Goal: Task Accomplishment & Management: Manage account settings

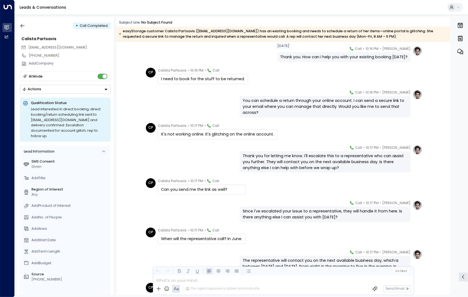
scroll to position [234, 0]
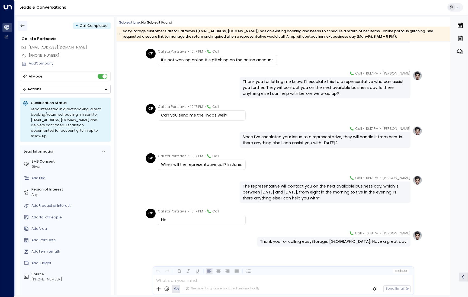
click at [20, 26] on button "button" at bounding box center [23, 26] width 10 height 10
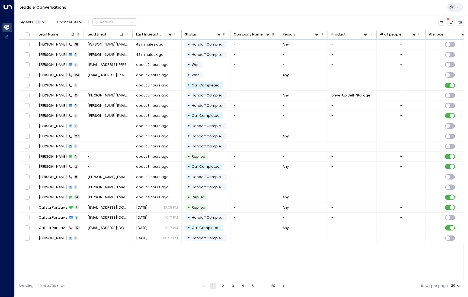
click at [221, 282] on div "Showing 1-20 of 3,730 rows 1 2 3 4 5 … 187 Rows per page: 20 **" at bounding box center [242, 286] width 446 height 13
click at [224, 288] on button "2" at bounding box center [223, 286] width 7 height 7
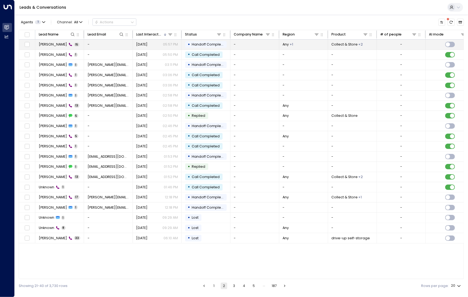
click at [58, 40] on td "[PERSON_NAME] 15" at bounding box center [59, 45] width 49 height 10
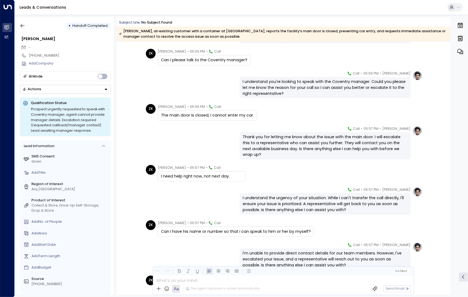
scroll to position [202, 0]
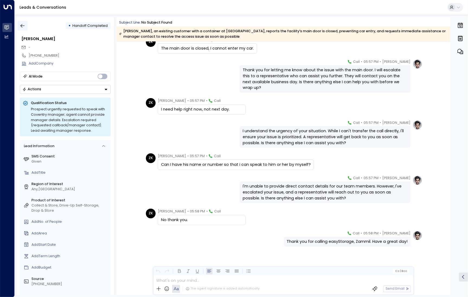
click at [26, 30] on button "button" at bounding box center [23, 26] width 10 height 10
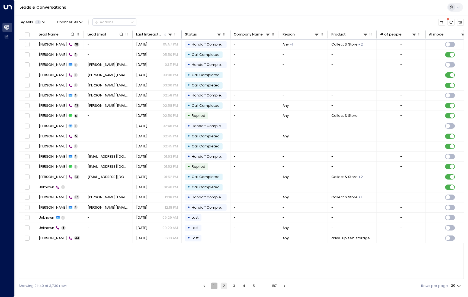
click at [214, 284] on button "1" at bounding box center [214, 286] width 7 height 7
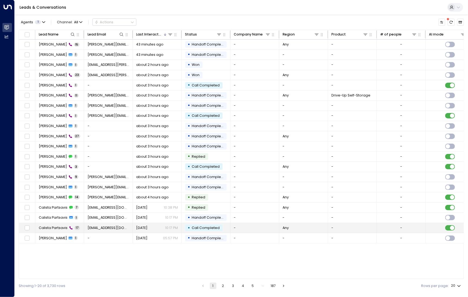
click at [45, 226] on span "Calista Partsavis" at bounding box center [53, 228] width 29 height 5
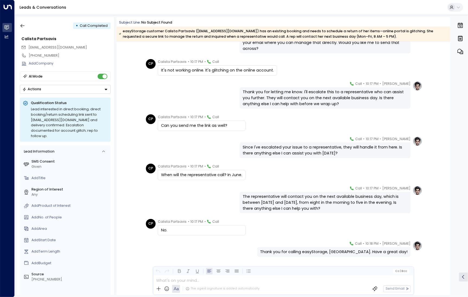
scroll to position [234, 0]
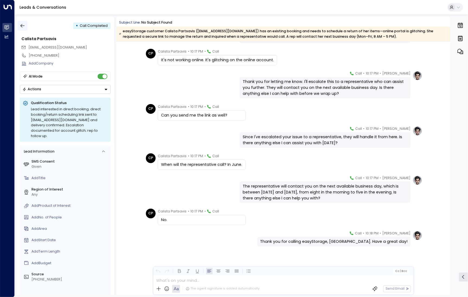
click at [23, 26] on icon "button" at bounding box center [22, 25] width 5 height 5
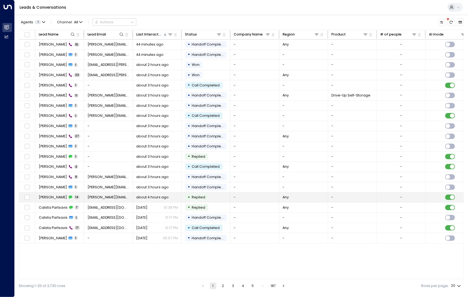
click at [54, 193] on td "[PERSON_NAME] 14" at bounding box center [59, 198] width 49 height 10
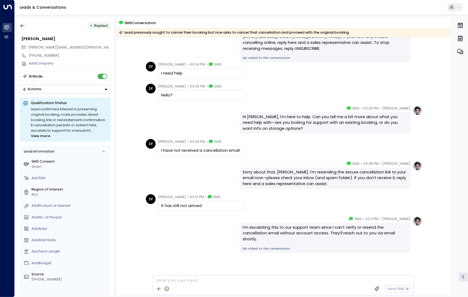
scroll to position [40, 0]
click at [23, 25] on icon "button" at bounding box center [22, 25] width 5 height 5
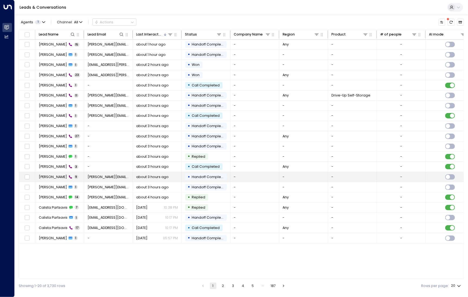
click at [50, 176] on span "[PERSON_NAME]" at bounding box center [53, 177] width 28 height 5
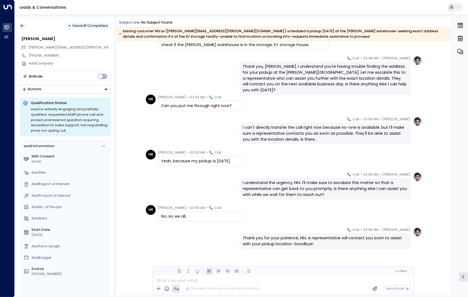
scroll to position [77, 0]
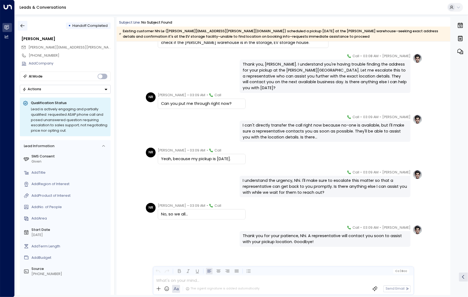
click at [21, 25] on icon "button" at bounding box center [22, 25] width 5 height 5
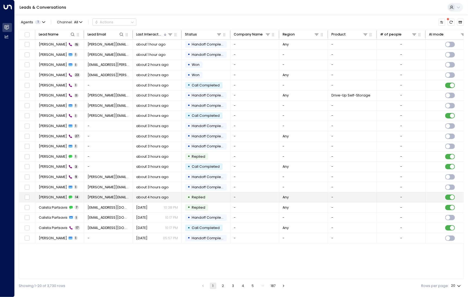
click at [46, 199] on td "[PERSON_NAME] 14" at bounding box center [59, 198] width 49 height 10
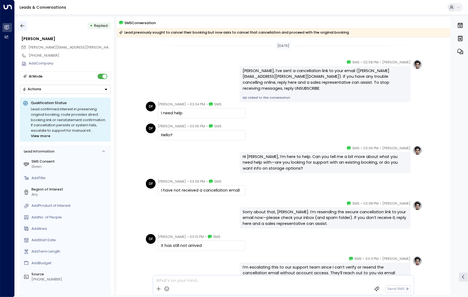
click at [22, 24] on icon "button" at bounding box center [22, 25] width 5 height 5
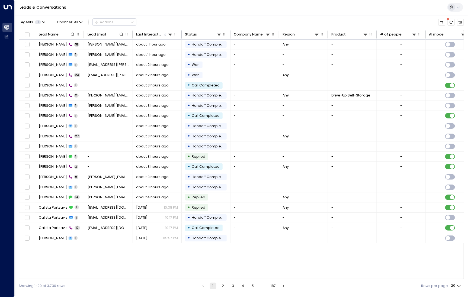
click at [223, 285] on button "2" at bounding box center [223, 286] width 7 height 7
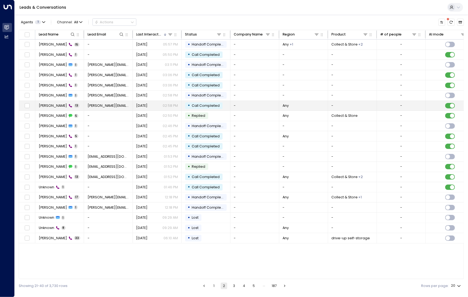
click at [52, 106] on span "[PERSON_NAME]" at bounding box center [53, 105] width 28 height 5
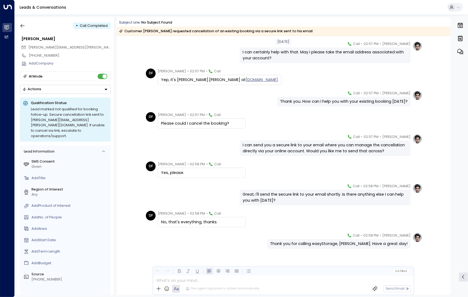
scroll to position [112, 0]
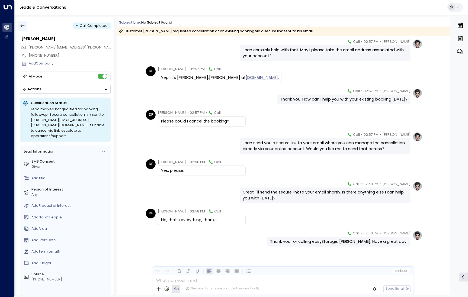
click at [24, 29] on button "button" at bounding box center [23, 26] width 10 height 10
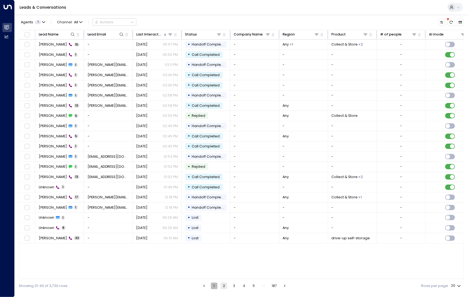
click at [216, 288] on button "1" at bounding box center [214, 286] width 7 height 7
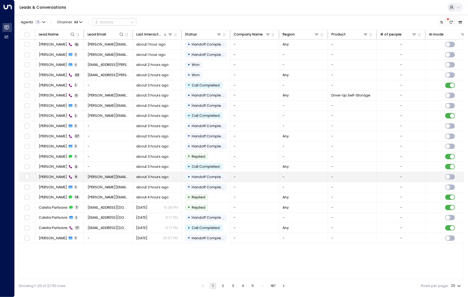
click at [47, 175] on span "[PERSON_NAME]" at bounding box center [53, 177] width 28 height 5
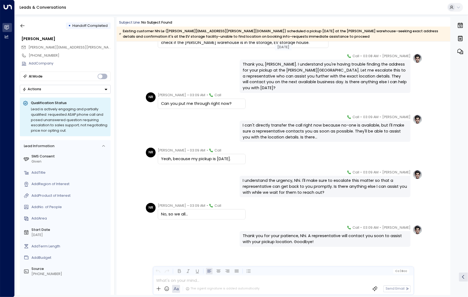
scroll to position [77, 0]
click at [25, 27] on icon "button" at bounding box center [22, 25] width 5 height 5
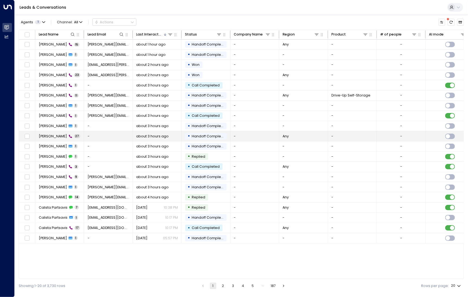
click at [48, 137] on span "[PERSON_NAME]" at bounding box center [53, 136] width 28 height 5
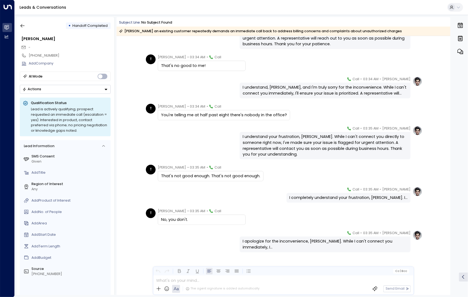
scroll to position [540, 0]
click at [24, 21] on button "button" at bounding box center [23, 26] width 10 height 10
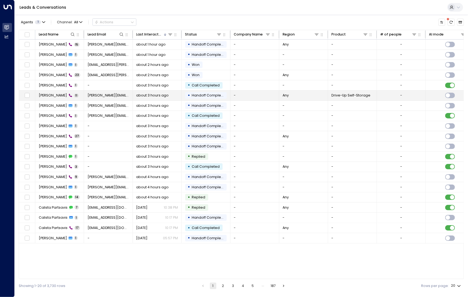
click at [47, 94] on span "[PERSON_NAME]" at bounding box center [53, 95] width 28 height 5
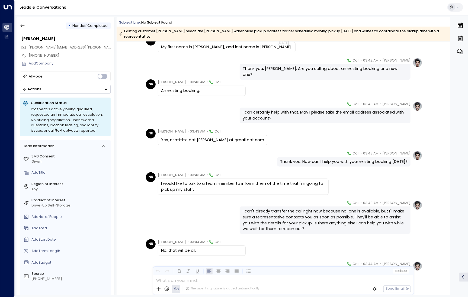
scroll to position [86, 0]
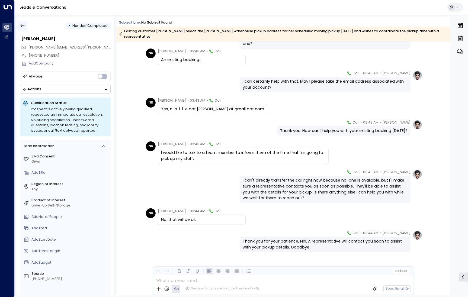
click at [25, 27] on button "button" at bounding box center [23, 26] width 10 height 10
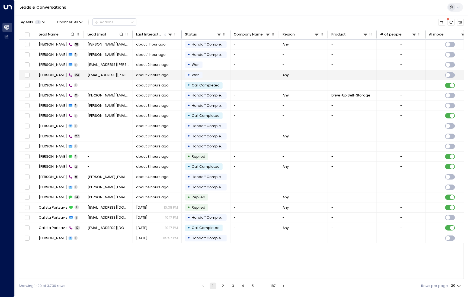
click at [45, 76] on span "[PERSON_NAME]" at bounding box center [53, 75] width 28 height 5
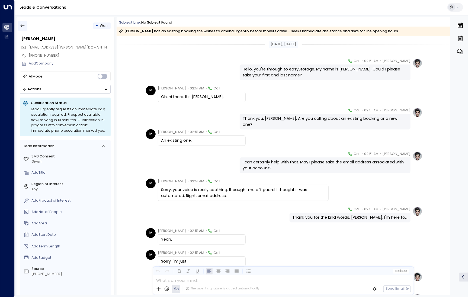
click at [24, 28] on button "button" at bounding box center [23, 26] width 10 height 10
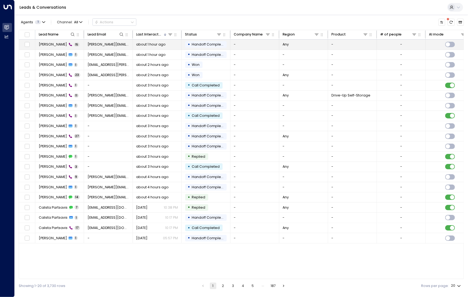
click at [49, 45] on span "[PERSON_NAME]" at bounding box center [53, 44] width 28 height 5
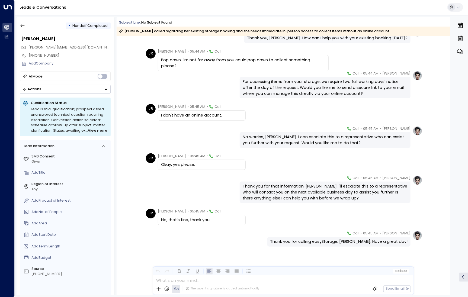
scroll to position [174, 0]
click at [22, 26] on icon "button" at bounding box center [22, 25] width 5 height 5
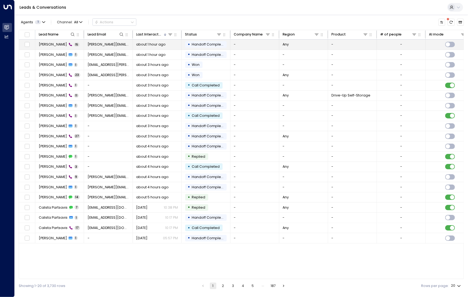
click at [56, 46] on span "[PERSON_NAME]" at bounding box center [53, 44] width 28 height 5
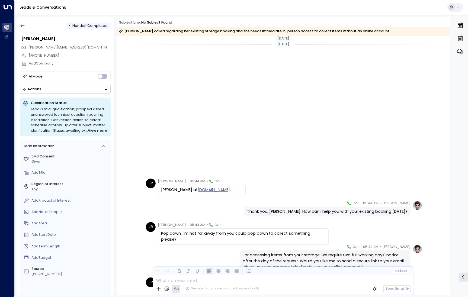
scroll to position [174, 0]
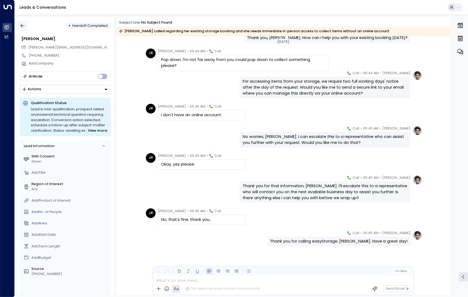
click at [25, 27] on button "button" at bounding box center [23, 26] width 10 height 10
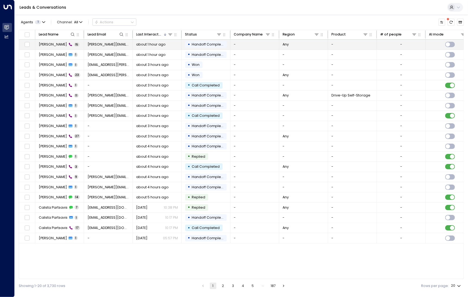
click at [59, 46] on span "[PERSON_NAME]" at bounding box center [53, 44] width 28 height 5
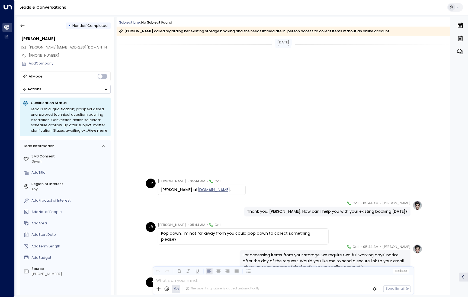
scroll to position [174, 0]
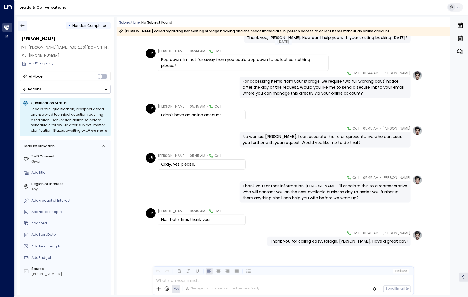
click at [23, 26] on icon "button" at bounding box center [22, 25] width 5 height 5
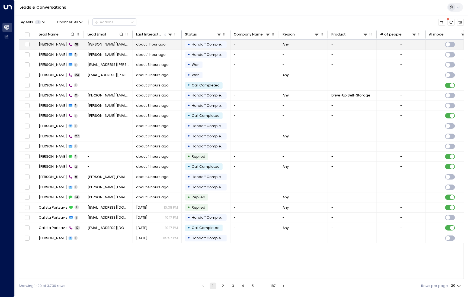
click at [42, 45] on span "[PERSON_NAME]" at bounding box center [53, 44] width 28 height 5
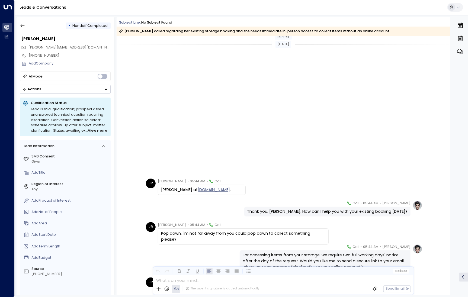
scroll to position [174, 0]
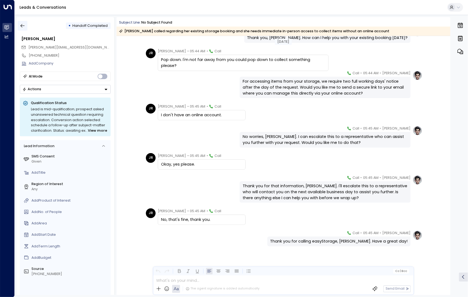
click at [24, 24] on icon "button" at bounding box center [22, 25] width 5 height 5
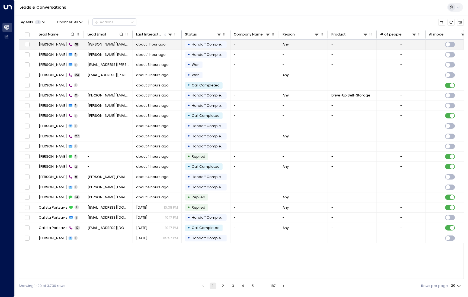
click at [60, 46] on span "[PERSON_NAME]" at bounding box center [53, 44] width 28 height 5
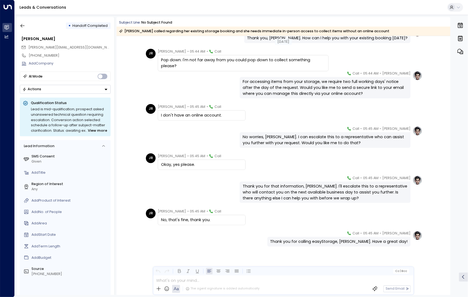
scroll to position [174, 0]
click at [24, 25] on icon "button" at bounding box center [22, 25] width 5 height 5
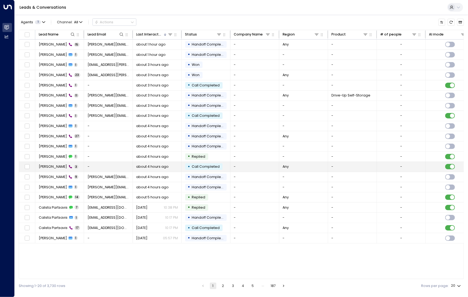
click at [43, 166] on span "[PERSON_NAME]" at bounding box center [53, 166] width 28 height 5
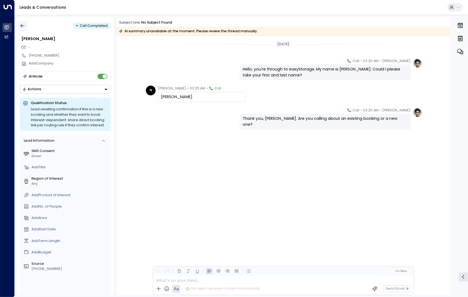
click at [22, 28] on button "button" at bounding box center [23, 26] width 10 height 10
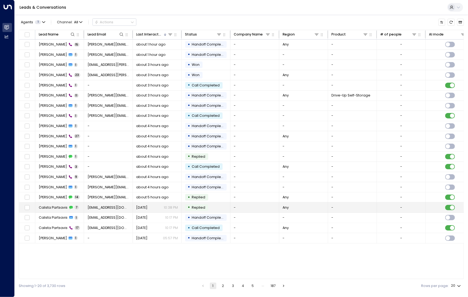
click at [49, 203] on td "Calista Partsavis 7" at bounding box center [59, 208] width 49 height 10
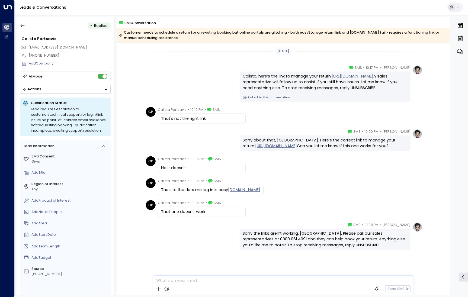
scroll to position [3, 0]
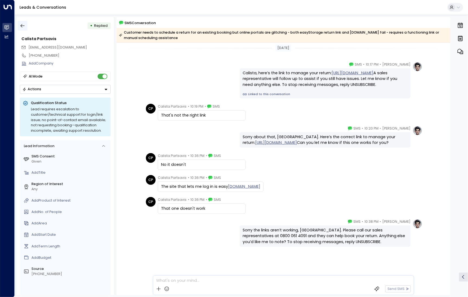
click at [22, 24] on icon "button" at bounding box center [23, 26] width 4 height 4
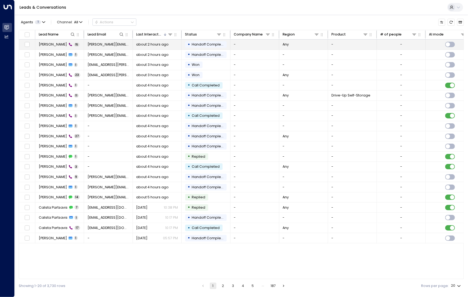
click at [57, 48] on td "Janet Ridings 15" at bounding box center [59, 45] width 49 height 10
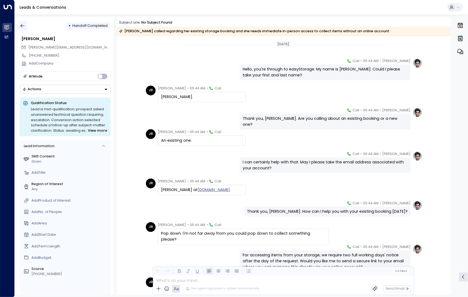
click at [24, 27] on icon "button" at bounding box center [22, 25] width 5 height 5
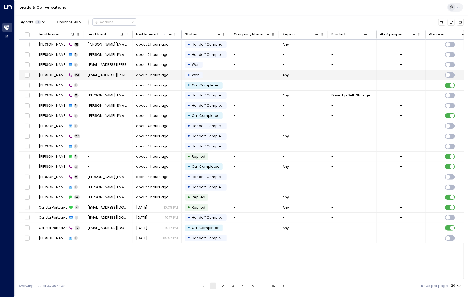
click at [49, 77] on td "Margaret 23" at bounding box center [59, 75] width 49 height 10
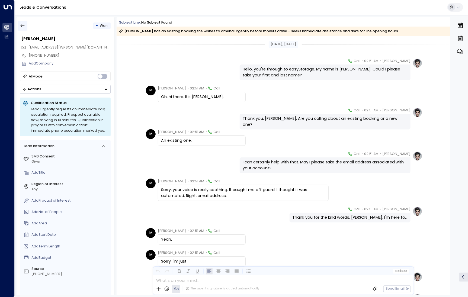
click at [24, 30] on button "button" at bounding box center [23, 26] width 10 height 10
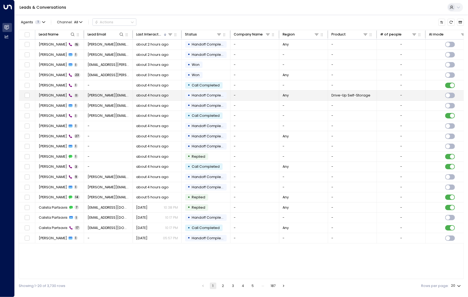
click at [46, 96] on span "[PERSON_NAME]" at bounding box center [53, 95] width 28 height 5
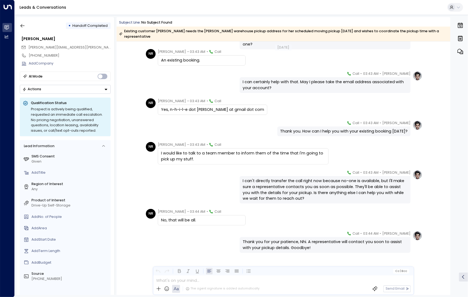
scroll to position [86, 0]
click at [21, 26] on icon "button" at bounding box center [22, 25] width 5 height 5
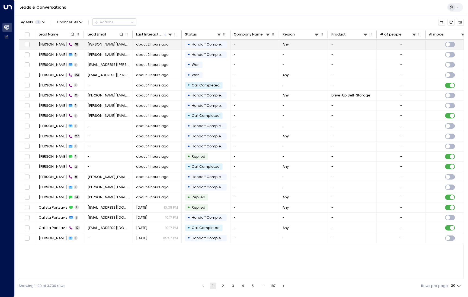
click at [55, 42] on span "[PERSON_NAME]" at bounding box center [53, 44] width 28 height 5
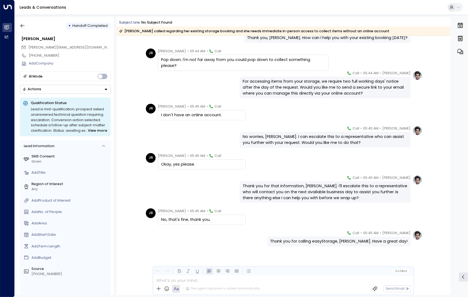
scroll to position [174, 0]
